Goal: Use online tool/utility: Utilize a website feature to perform a specific function

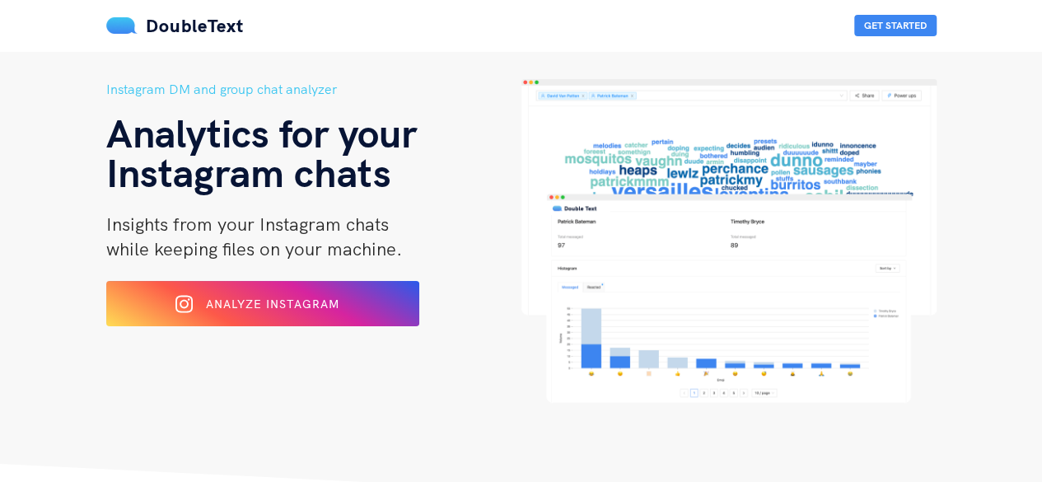
scroll to position [51, 0]
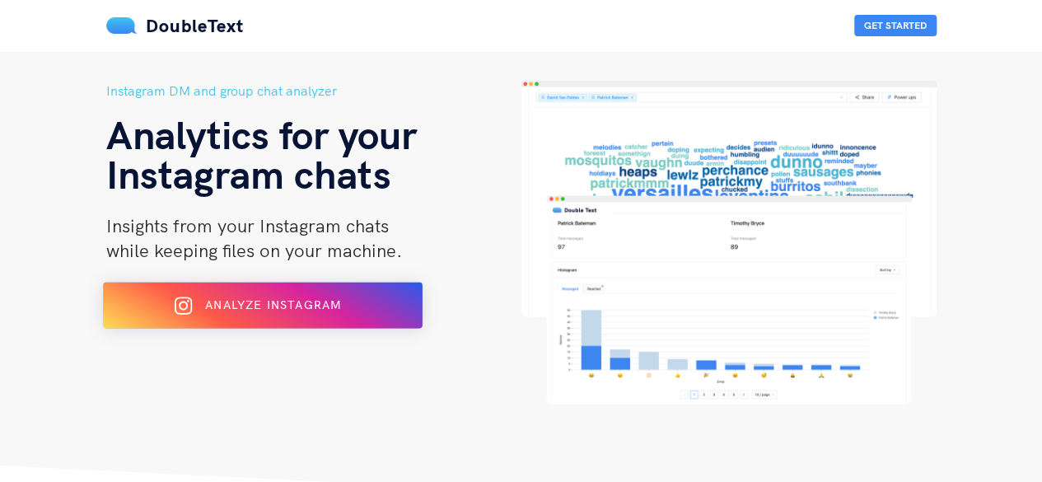
click at [180, 319] on button "Analyze Instagram" at bounding box center [263, 305] width 320 height 46
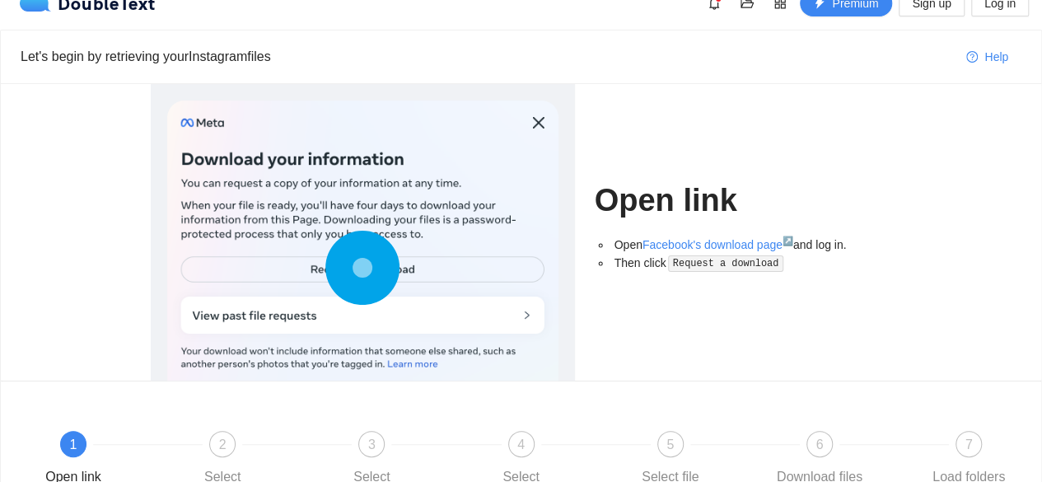
scroll to position [9, 0]
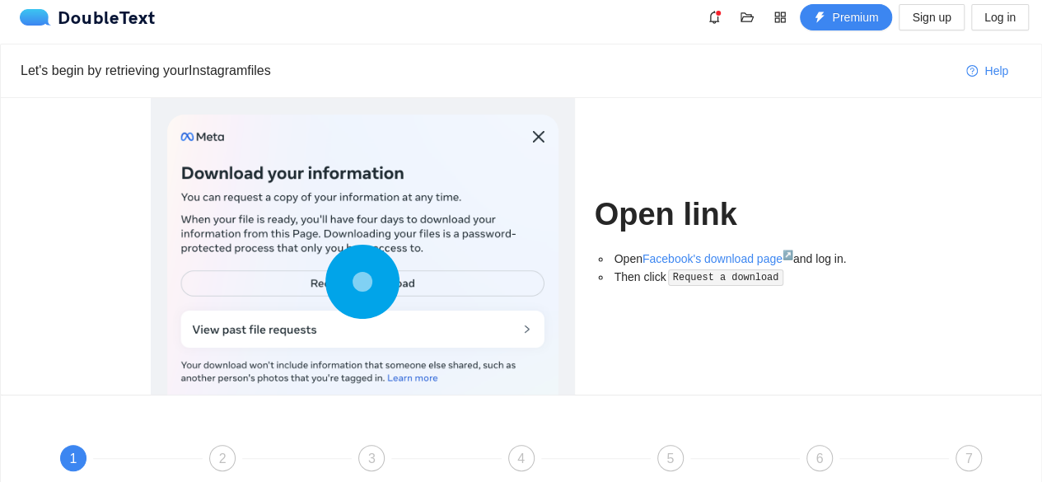
click at [543, 132] on div at bounding box center [362, 285] width 391 height 342
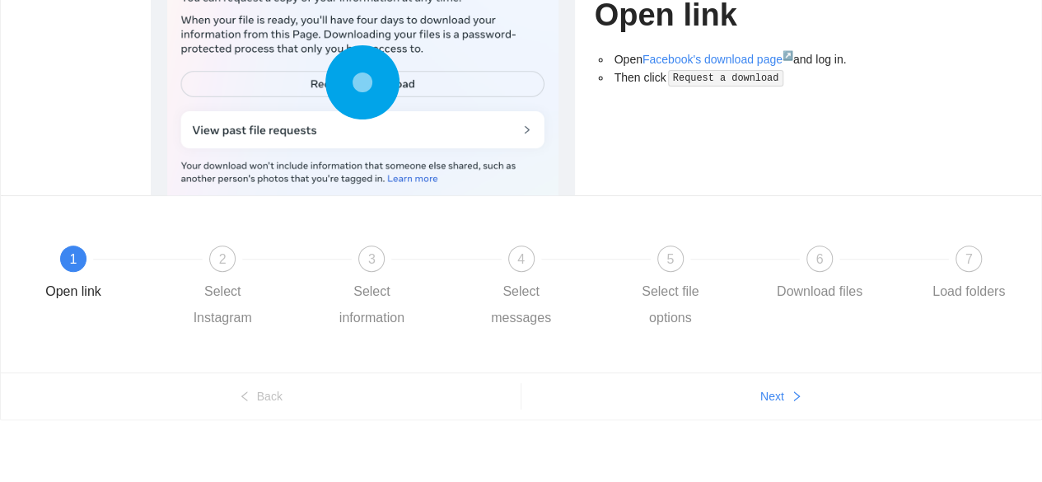
scroll to position [0, 0]
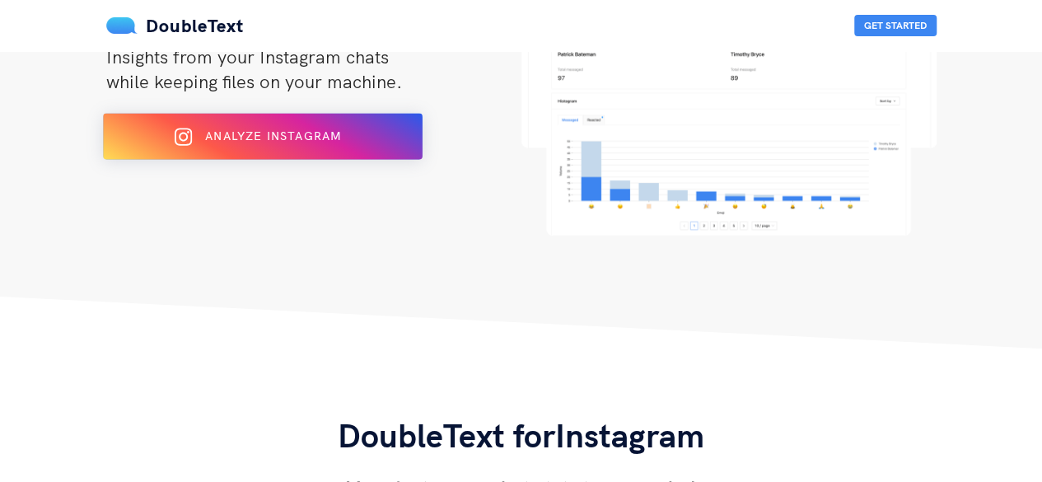
scroll to position [203, 0]
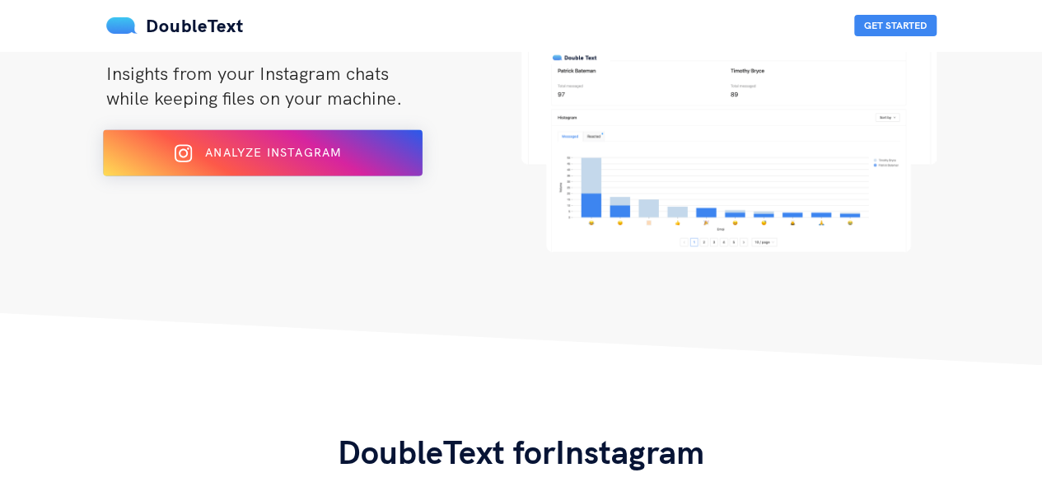
click at [333, 140] on div "Analyze Instagram" at bounding box center [262, 153] width 260 height 26
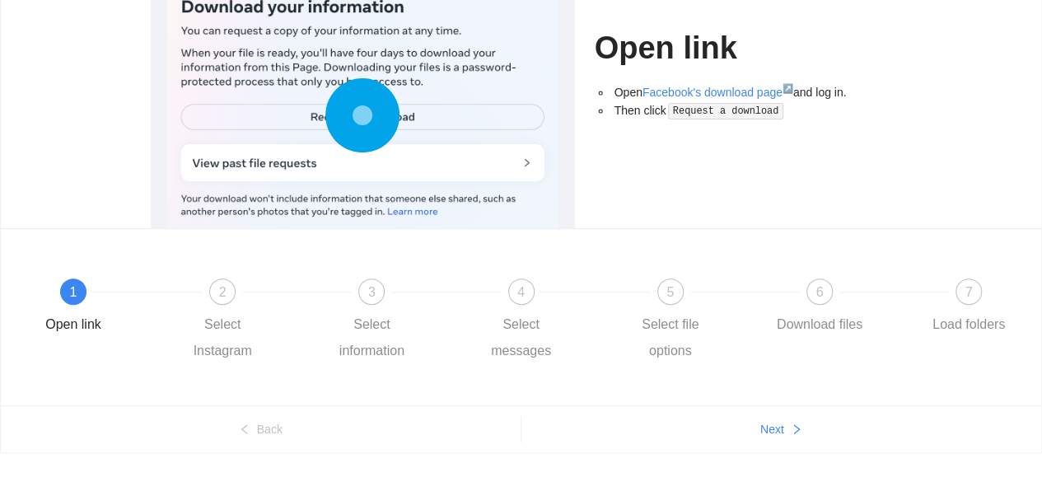
scroll to position [176, 0]
